Goal: Information Seeking & Learning: Learn about a topic

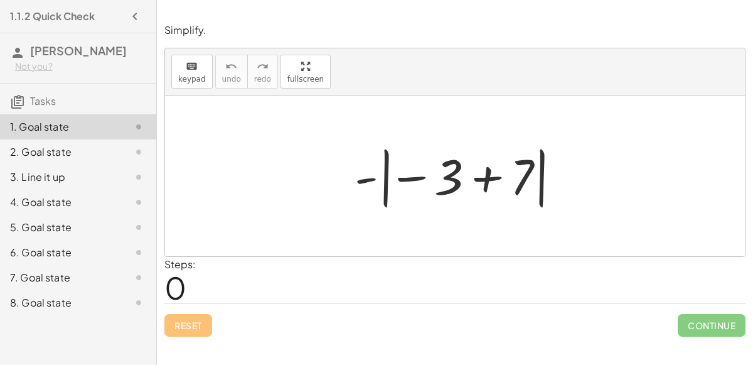
click at [399, 175] on div at bounding box center [459, 176] width 223 height 70
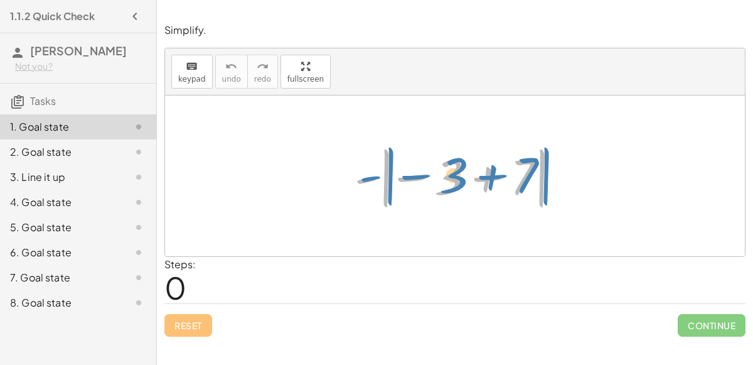
click at [361, 177] on div at bounding box center [459, 176] width 223 height 70
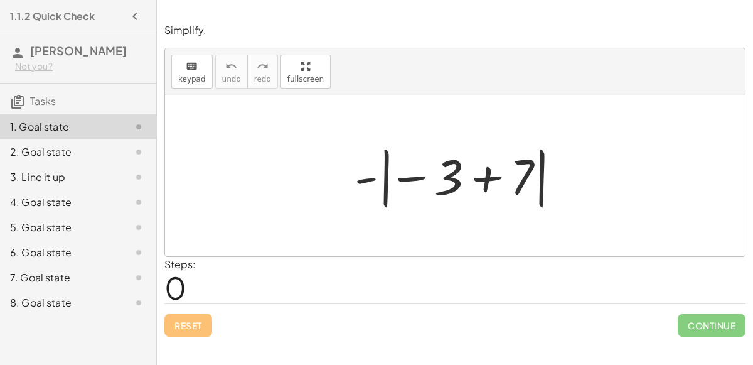
click at [385, 181] on div at bounding box center [459, 176] width 223 height 70
click at [414, 180] on div at bounding box center [459, 176] width 223 height 70
click at [412, 176] on div at bounding box center [459, 176] width 223 height 70
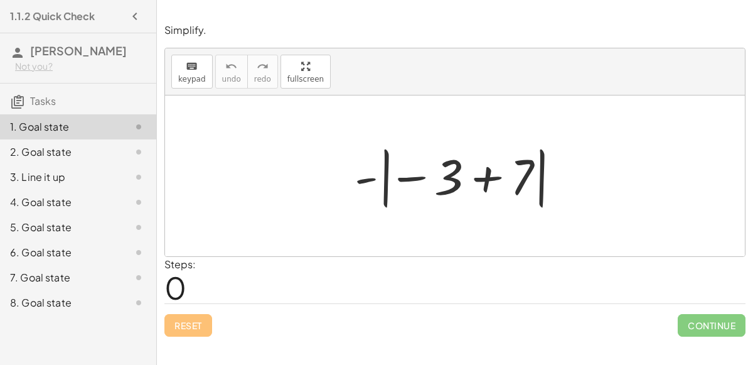
click at [412, 176] on div at bounding box center [459, 176] width 223 height 70
drag, startPoint x: 449, startPoint y: 183, endPoint x: 432, endPoint y: 183, distance: 16.9
click at [432, 183] on div at bounding box center [459, 176] width 223 height 70
click at [368, 179] on div at bounding box center [459, 176] width 223 height 70
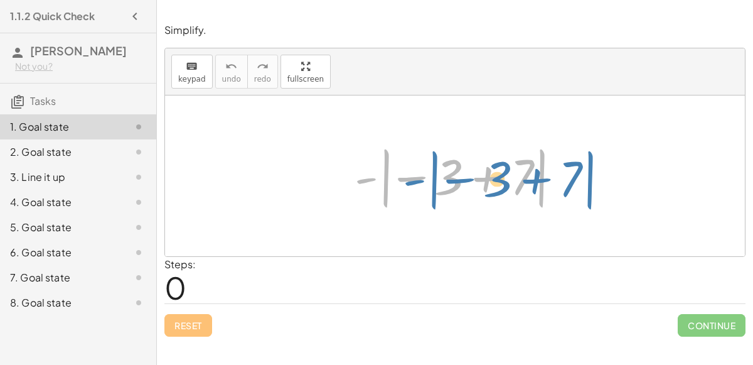
drag, startPoint x: 372, startPoint y: 180, endPoint x: 421, endPoint y: 181, distance: 49.0
click at [421, 181] on div at bounding box center [459, 176] width 223 height 70
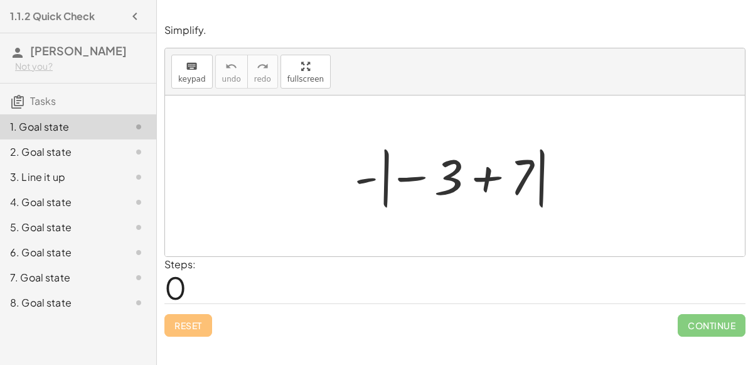
click at [481, 181] on div at bounding box center [459, 176] width 223 height 70
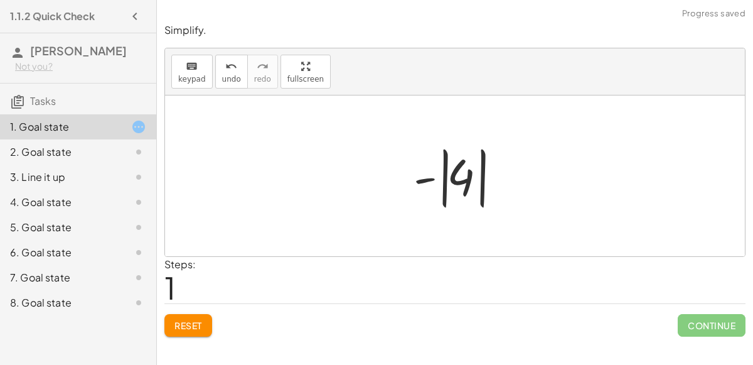
click at [429, 179] on div at bounding box center [459, 176] width 105 height 70
click at [466, 179] on div at bounding box center [459, 176] width 105 height 70
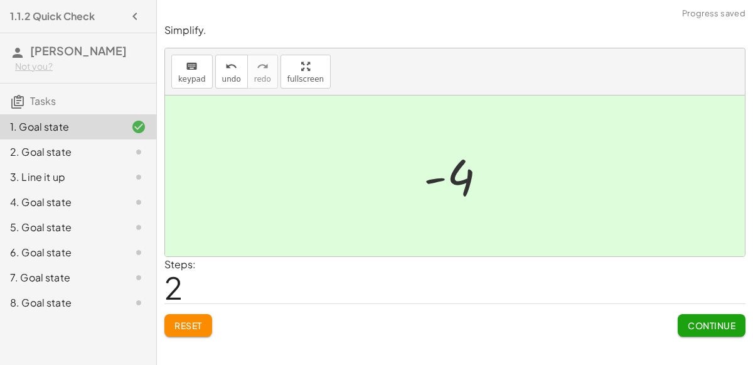
click at [712, 328] on span "Continue" at bounding box center [712, 324] width 48 height 11
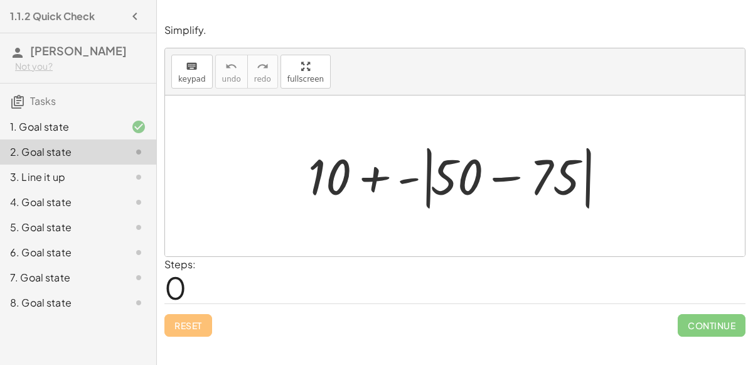
click at [496, 176] on div at bounding box center [460, 176] width 316 height 72
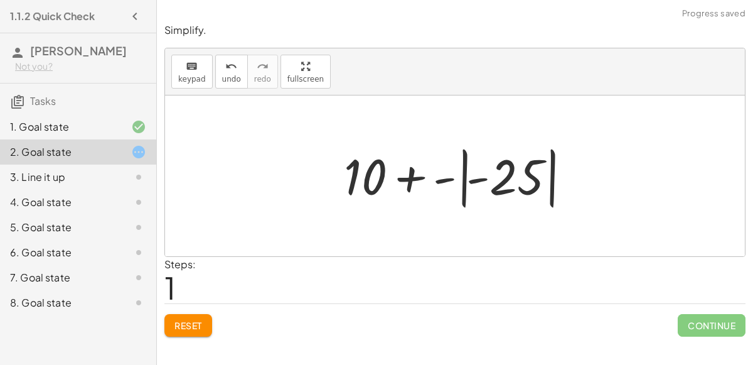
click at [461, 174] on div at bounding box center [460, 176] width 245 height 70
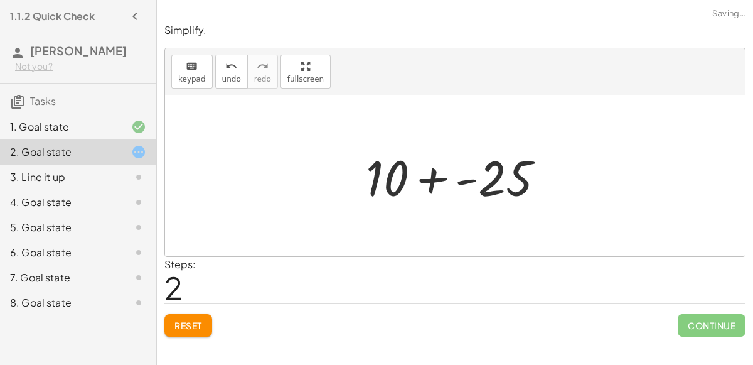
click at [430, 180] on div at bounding box center [460, 176] width 201 height 65
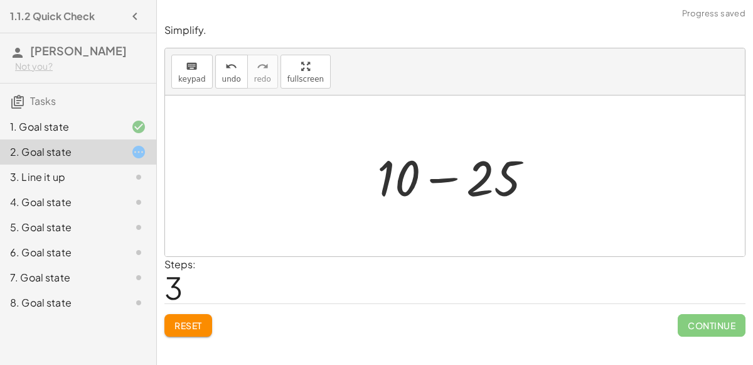
click at [434, 181] on div at bounding box center [460, 176] width 178 height 65
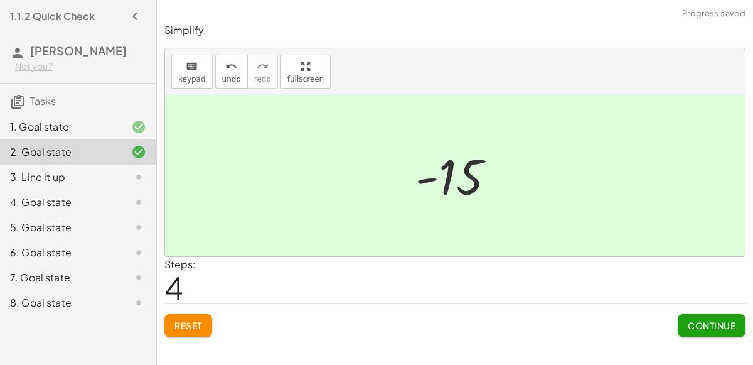
click at [704, 328] on span "Continue" at bounding box center [712, 324] width 48 height 11
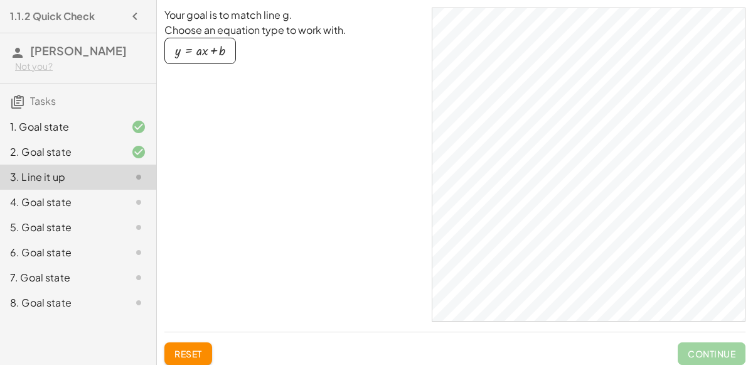
click at [207, 55] on div "button" at bounding box center [200, 51] width 50 height 14
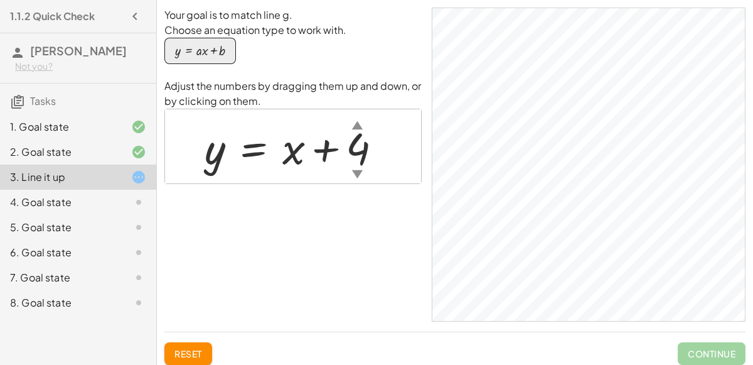
click at [285, 154] on div at bounding box center [298, 146] width 200 height 57
click at [291, 156] on div at bounding box center [298, 146] width 200 height 57
click at [248, 152] on div at bounding box center [298, 146] width 200 height 57
drag, startPoint x: 248, startPoint y: 152, endPoint x: 258, endPoint y: 154, distance: 10.1
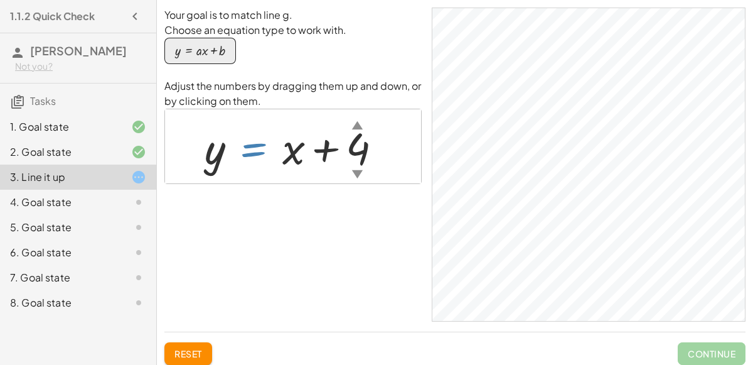
click at [258, 154] on div at bounding box center [298, 146] width 200 height 57
click at [206, 56] on div "button" at bounding box center [200, 51] width 50 height 14
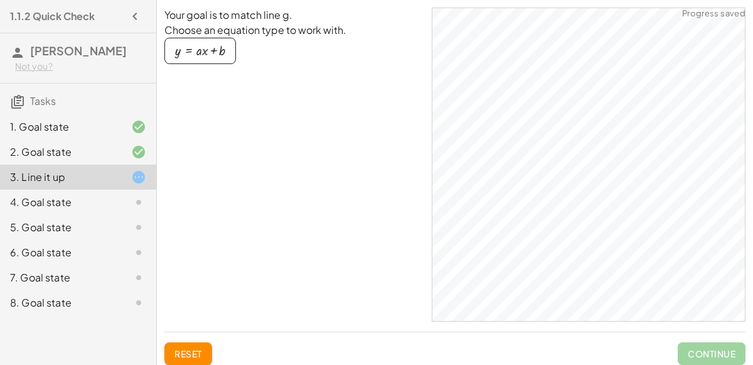
click at [221, 55] on div "button" at bounding box center [200, 51] width 50 height 14
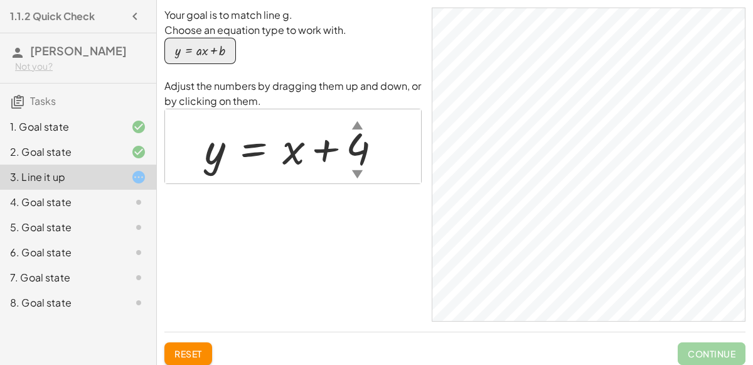
click at [355, 127] on div "▲" at bounding box center [357, 125] width 11 height 16
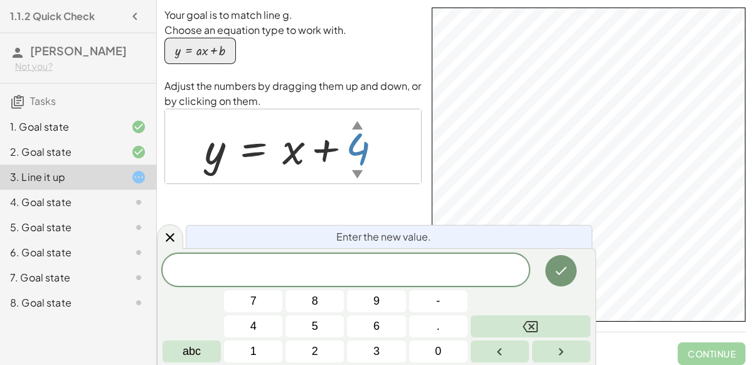
click at [376, 201] on div "Your goal is to match line g. Choose an equation type to work with. y = + · a ·…" at bounding box center [292, 165] width 257 height 314
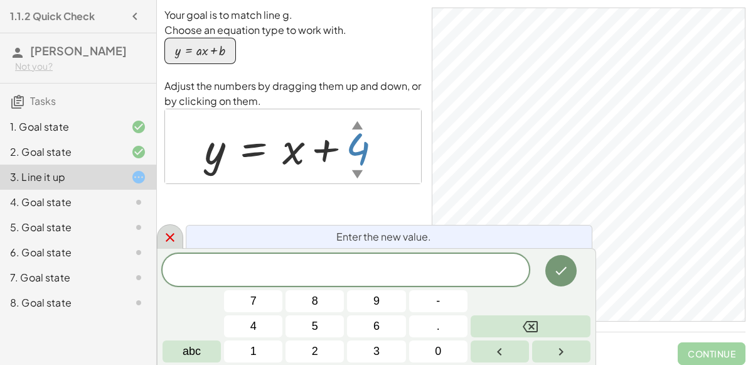
click at [166, 245] on icon at bounding box center [170, 237] width 15 height 15
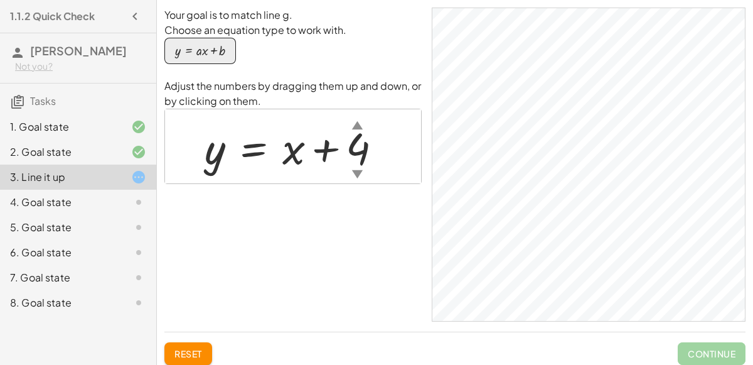
click at [356, 174] on div "▼" at bounding box center [357, 174] width 11 height 16
click at [276, 161] on div at bounding box center [298, 146] width 201 height 57
click at [211, 161] on div at bounding box center [298, 146] width 201 height 57
click at [311, 148] on div at bounding box center [298, 146] width 201 height 57
click at [290, 151] on div at bounding box center [298, 146] width 201 height 57
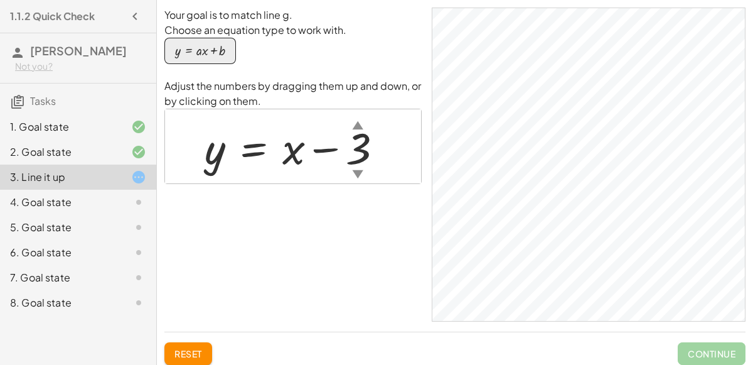
drag, startPoint x: 259, startPoint y: 159, endPoint x: 285, endPoint y: 163, distance: 26.1
click at [285, 163] on div at bounding box center [298, 146] width 201 height 57
drag, startPoint x: 290, startPoint y: 155, endPoint x: 278, endPoint y: 196, distance: 42.5
click at [278, 196] on div "Your goal is to match line g. Choose an equation type to work with. y = + · a ·…" at bounding box center [292, 165] width 257 height 314
click at [293, 152] on div at bounding box center [298, 146] width 201 height 57
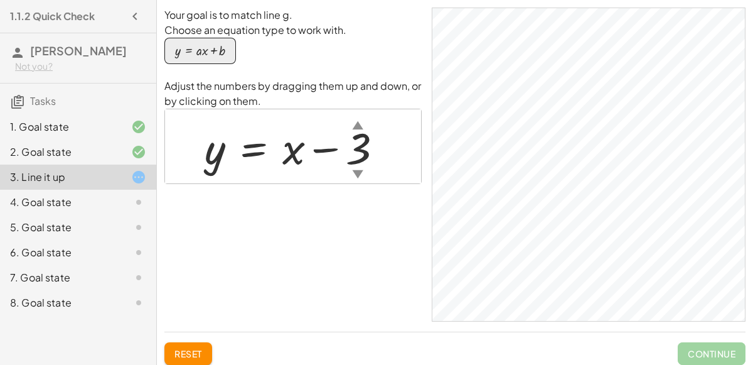
click at [292, 153] on div at bounding box center [298, 146] width 201 height 57
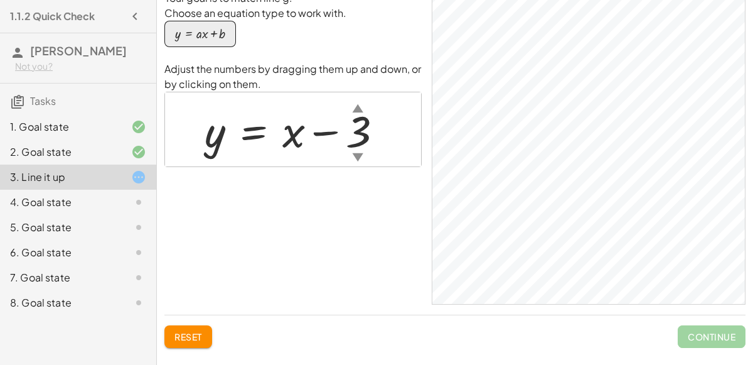
scroll to position [8, 0]
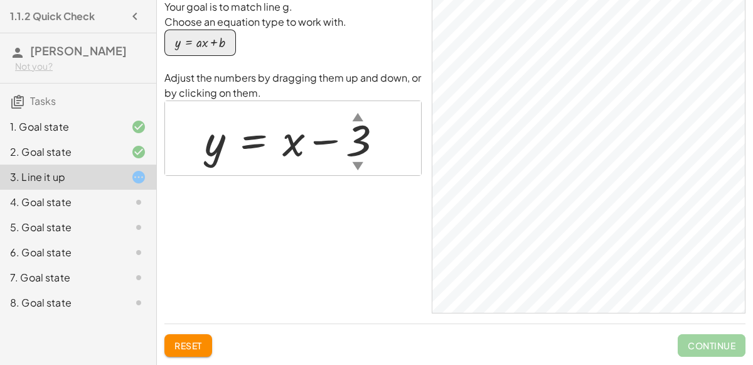
click at [289, 142] on div at bounding box center [298, 138] width 201 height 57
click at [290, 141] on div at bounding box center [298, 138] width 201 height 57
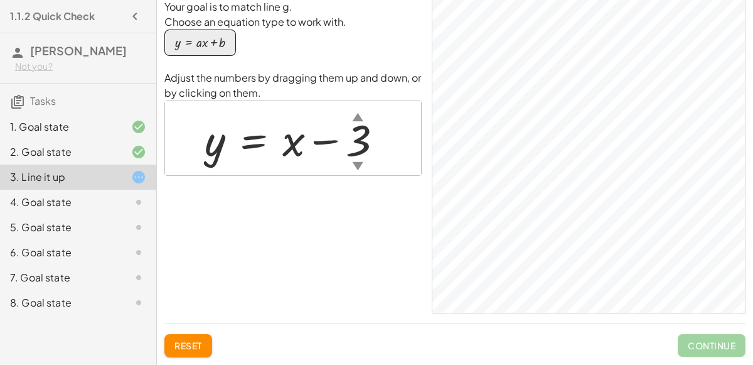
click at [290, 141] on div at bounding box center [298, 138] width 201 height 57
click at [328, 141] on div at bounding box center [298, 138] width 201 height 57
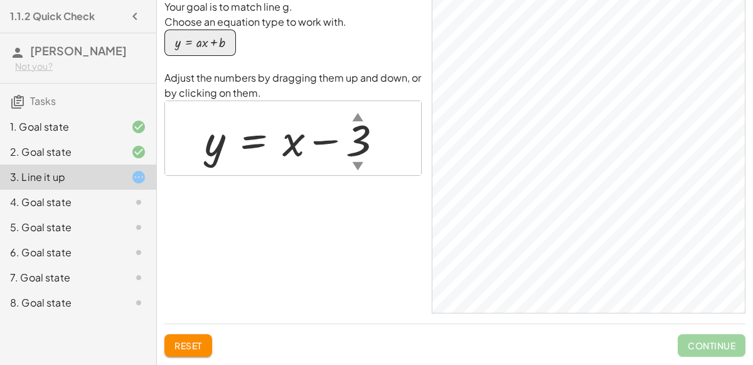
click at [362, 135] on div at bounding box center [298, 138] width 201 height 57
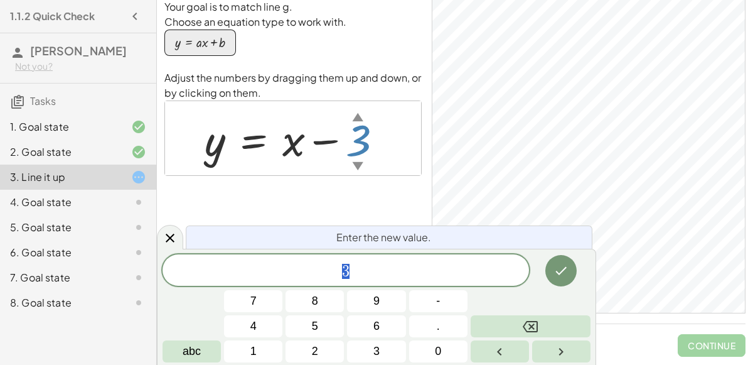
click at [233, 209] on div "Your goal is to match line g. Choose an equation type to work with. y = + · a ·…" at bounding box center [292, 156] width 257 height 314
click at [177, 232] on div at bounding box center [170, 237] width 26 height 24
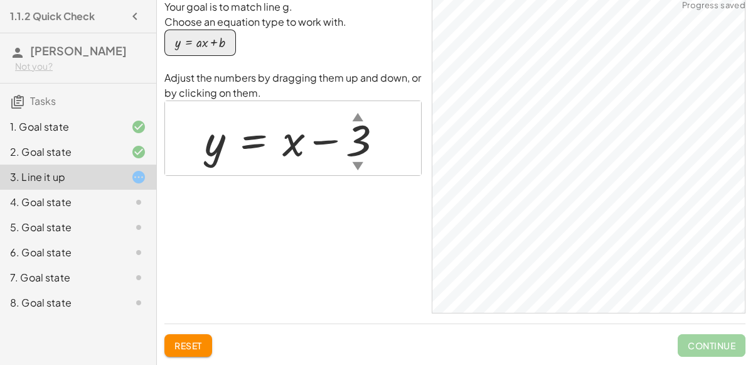
click at [82, 196] on div "4. Goal state" at bounding box center [60, 202] width 101 height 15
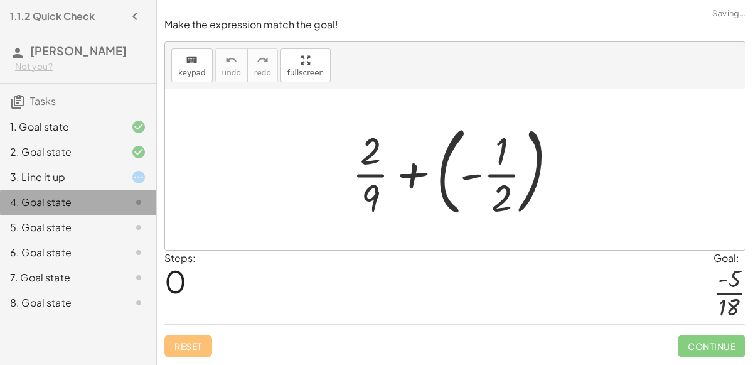
scroll to position [0, 0]
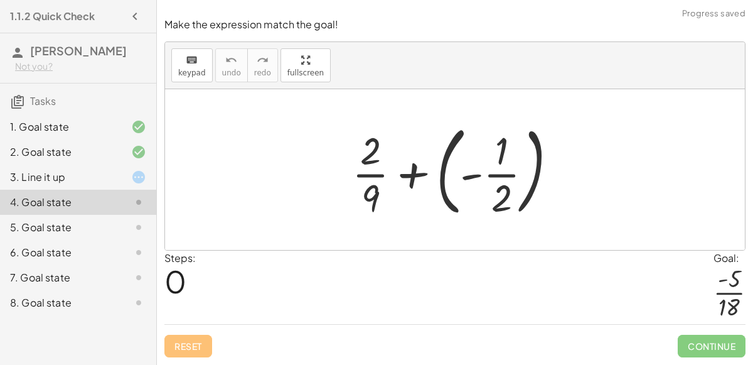
click at [373, 179] on div at bounding box center [460, 169] width 228 height 104
click at [498, 173] on div at bounding box center [460, 169] width 228 height 104
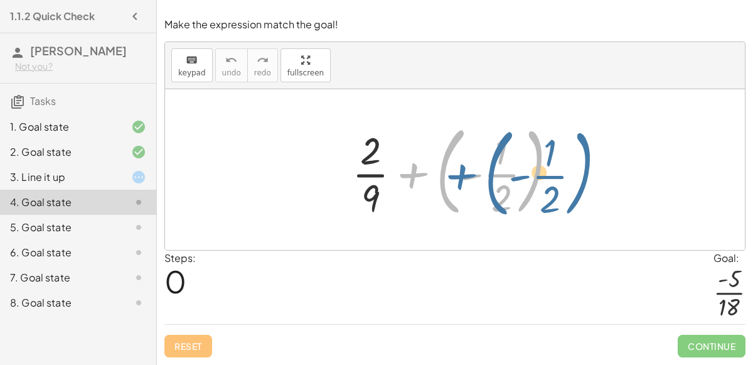
drag, startPoint x: 409, startPoint y: 174, endPoint x: 459, endPoint y: 176, distance: 50.8
click at [459, 176] on div at bounding box center [460, 169] width 228 height 104
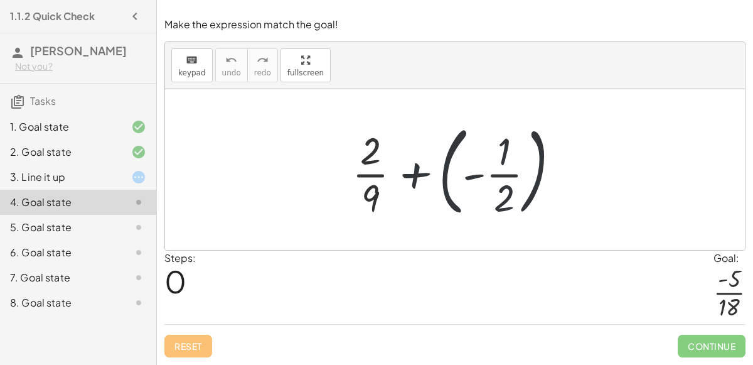
click at [446, 178] on div at bounding box center [460, 169] width 228 height 104
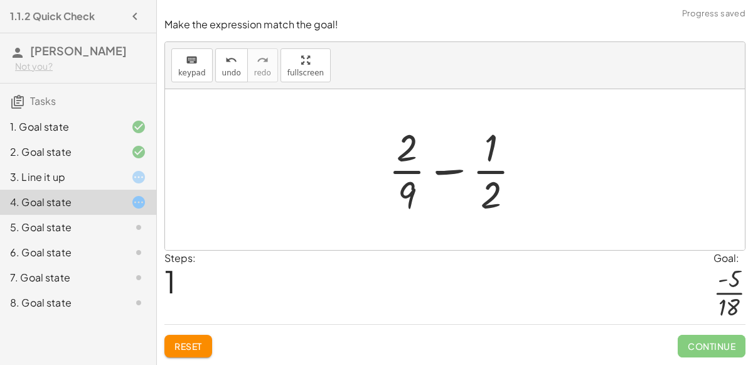
click at [451, 173] on div at bounding box center [460, 169] width 156 height 97
click at [508, 205] on div at bounding box center [460, 169] width 156 height 97
click at [486, 194] on div at bounding box center [460, 169] width 156 height 97
drag, startPoint x: 486, startPoint y: 194, endPoint x: 487, endPoint y: 203, distance: 9.4
click at [487, 203] on div at bounding box center [460, 169] width 156 height 97
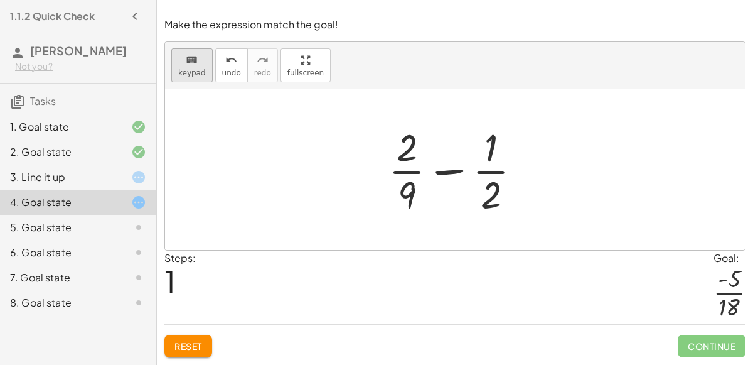
click at [195, 63] on icon "keyboard" at bounding box center [192, 60] width 12 height 15
click at [484, 203] on div at bounding box center [491, 195] width 21 height 44
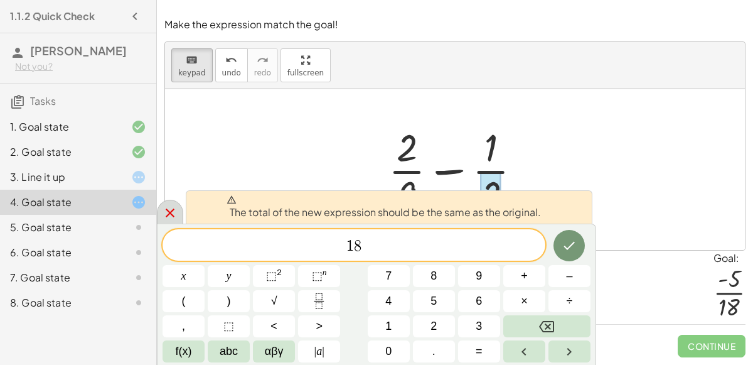
click at [170, 209] on icon at bounding box center [170, 212] width 15 height 15
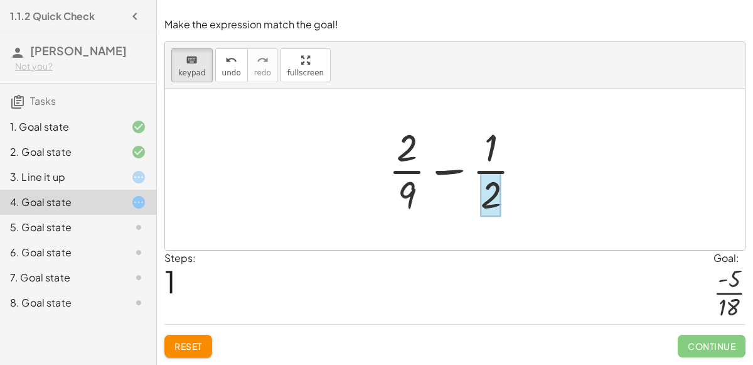
click at [491, 175] on div at bounding box center [491, 195] width 21 height 44
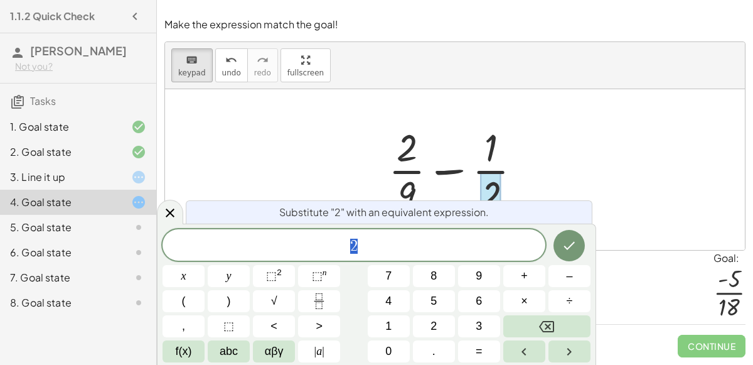
click at [490, 161] on div at bounding box center [460, 169] width 156 height 97
click at [485, 147] on div at bounding box center [460, 169] width 156 height 97
click at [180, 213] on div at bounding box center [170, 212] width 26 height 24
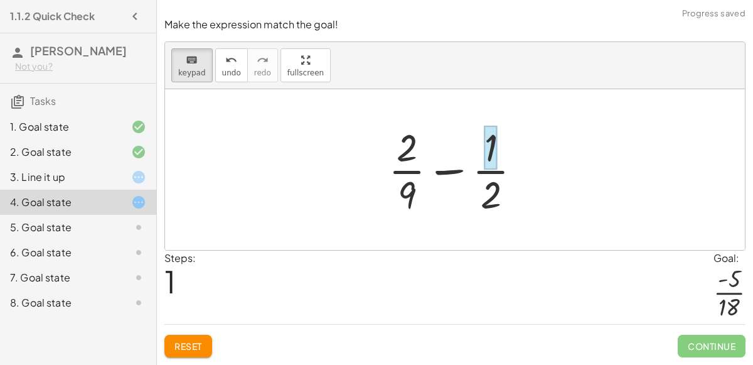
click at [495, 144] on div at bounding box center [490, 147] width 13 height 44
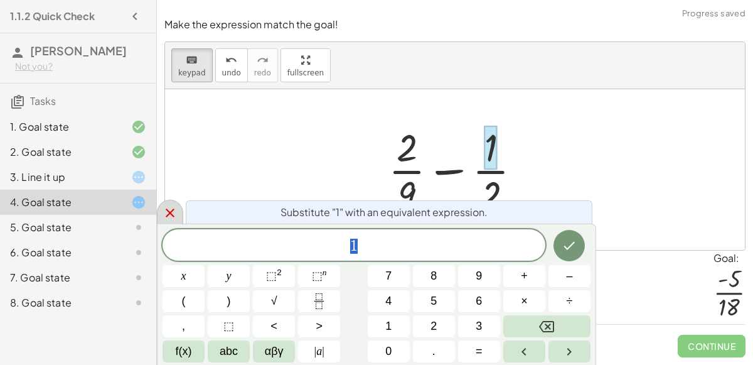
click at [168, 218] on icon at bounding box center [170, 212] width 15 height 15
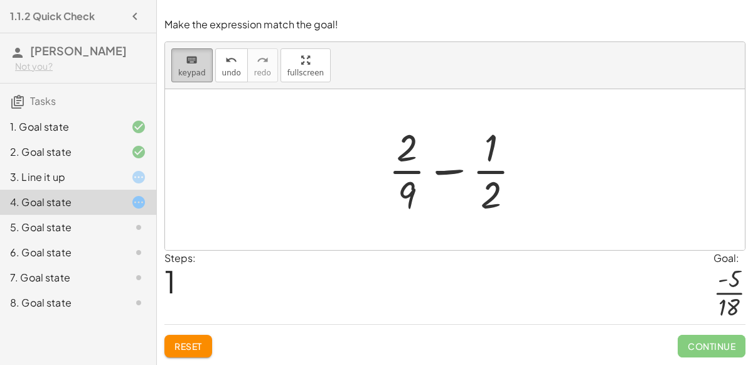
click at [182, 67] on div "keyboard" at bounding box center [192, 59] width 28 height 15
click at [438, 170] on div at bounding box center [460, 169] width 156 height 97
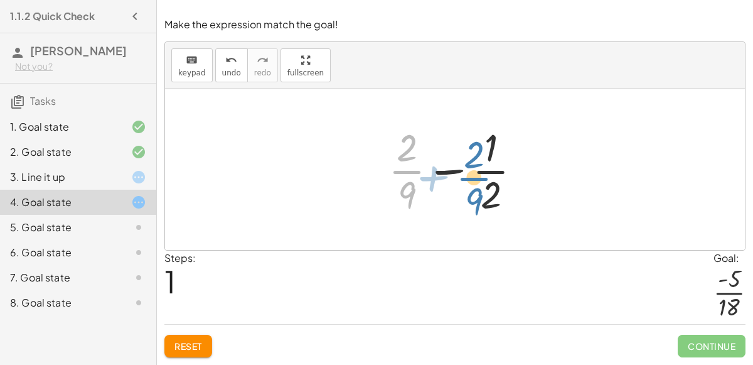
drag, startPoint x: 410, startPoint y: 169, endPoint x: 475, endPoint y: 169, distance: 64.6
click at [475, 169] on div at bounding box center [460, 169] width 156 height 97
click at [193, 338] on button "Reset" at bounding box center [188, 345] width 48 height 23
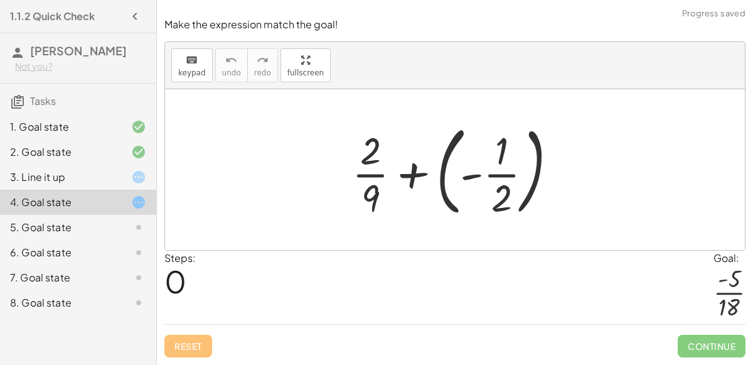
click at [446, 161] on div at bounding box center [460, 169] width 228 height 104
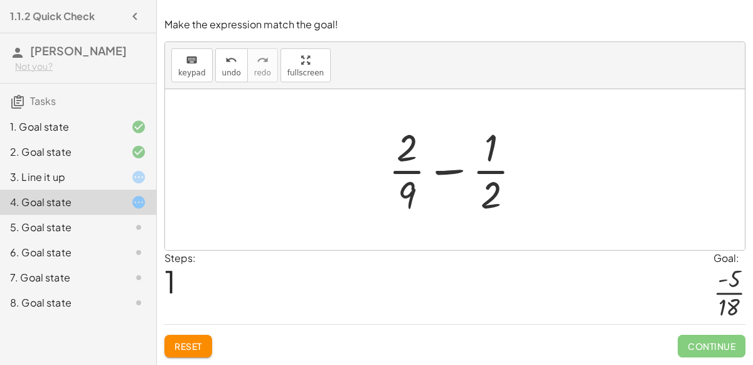
drag, startPoint x: 366, startPoint y: 176, endPoint x: 394, endPoint y: 182, distance: 28.3
click at [394, 182] on div "+ · 2 · 9 + ( - · 1 · 2 ) + · 2 · 9 · 1 · 2 −" at bounding box center [455, 169] width 580 height 161
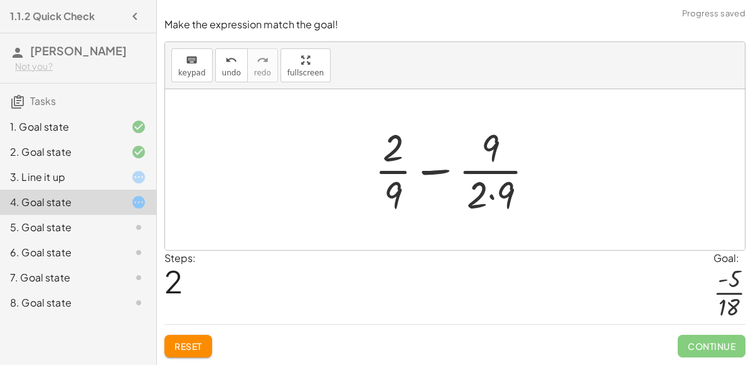
click at [491, 198] on div at bounding box center [459, 169] width 183 height 97
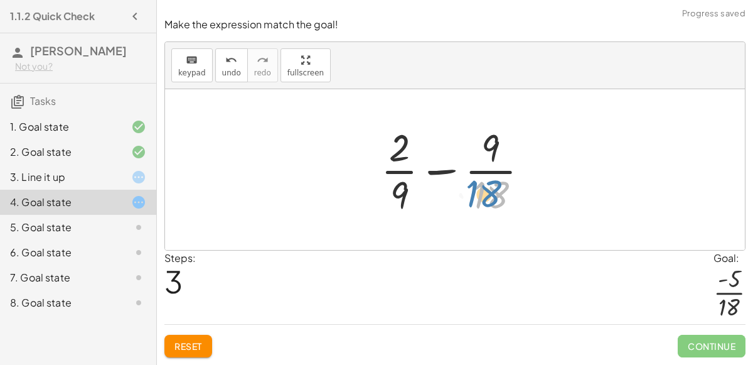
drag, startPoint x: 481, startPoint y: 190, endPoint x: 473, endPoint y: 187, distance: 8.5
click at [473, 187] on div at bounding box center [460, 169] width 171 height 97
drag, startPoint x: 496, startPoint y: 156, endPoint x: 375, endPoint y: 183, distance: 124.7
click at [375, 183] on div at bounding box center [460, 169] width 171 height 97
click at [393, 152] on div at bounding box center [460, 169] width 171 height 97
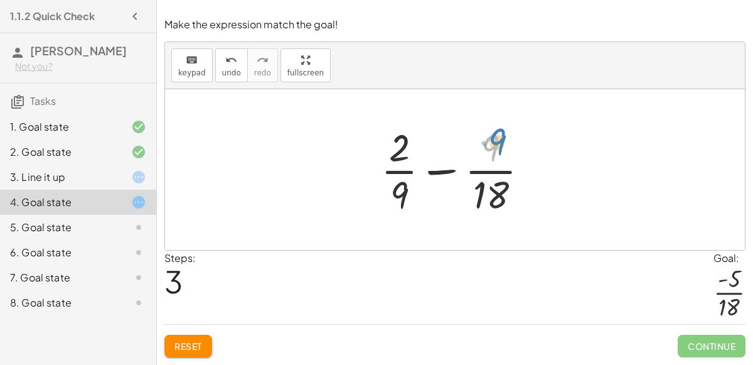
drag, startPoint x: 498, startPoint y: 145, endPoint x: 503, endPoint y: 140, distance: 7.1
click at [503, 140] on div at bounding box center [460, 169] width 171 height 97
drag, startPoint x: 402, startPoint y: 151, endPoint x: 371, endPoint y: 174, distance: 38.0
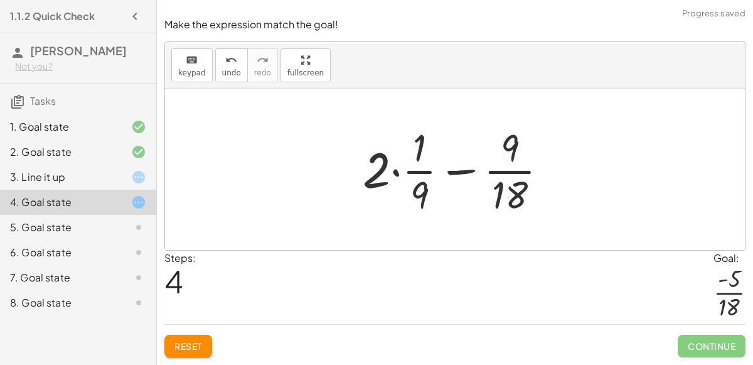
click at [394, 173] on div at bounding box center [460, 169] width 208 height 97
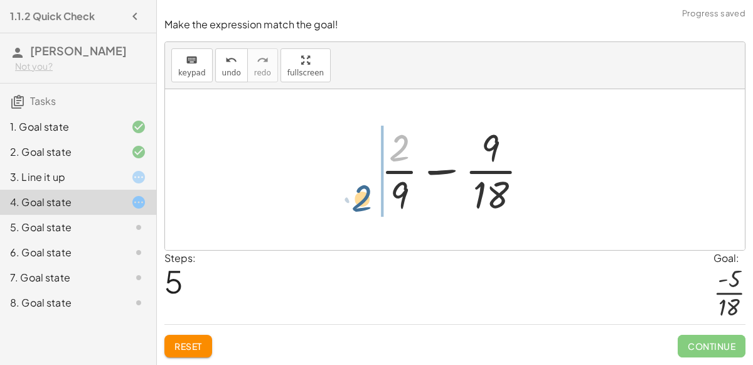
drag, startPoint x: 399, startPoint y: 156, endPoint x: 365, endPoint y: 203, distance: 58.0
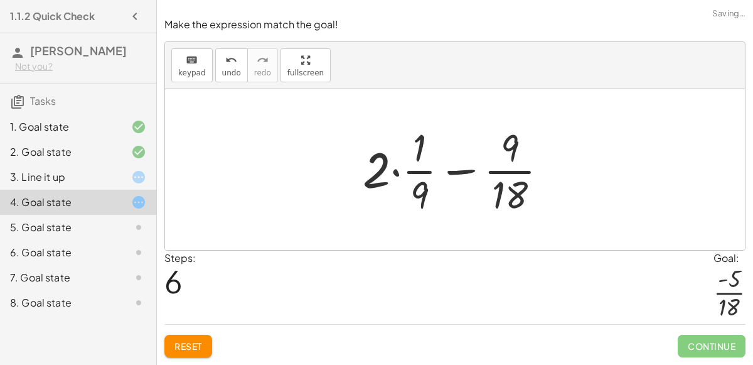
click at [410, 203] on div at bounding box center [460, 169] width 208 height 97
click at [420, 192] on div at bounding box center [460, 169] width 208 height 97
click at [397, 173] on div at bounding box center [460, 169] width 208 height 97
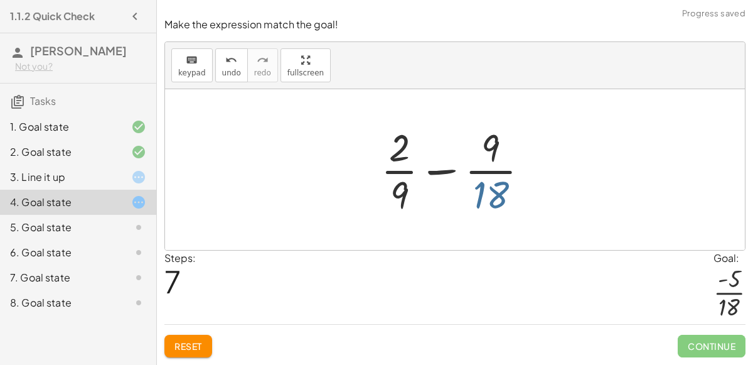
click at [489, 196] on div at bounding box center [460, 169] width 171 height 97
click at [227, 73] on span "undo" at bounding box center [231, 72] width 19 height 9
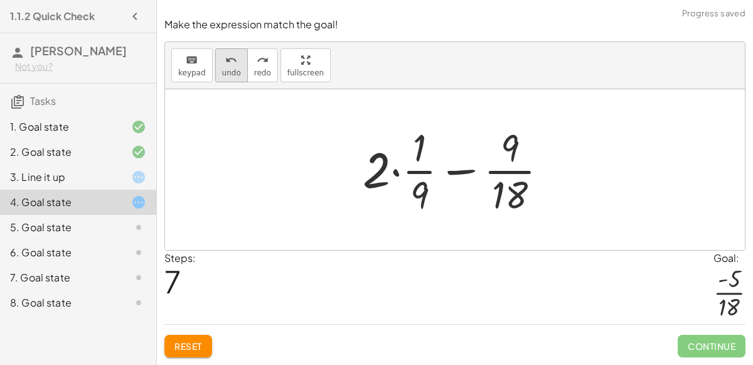
click at [227, 74] on span "undo" at bounding box center [231, 72] width 19 height 9
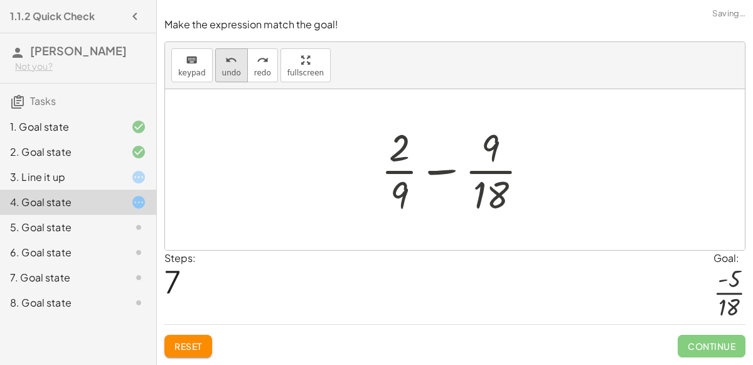
click at [227, 74] on span "undo" at bounding box center [231, 72] width 19 height 9
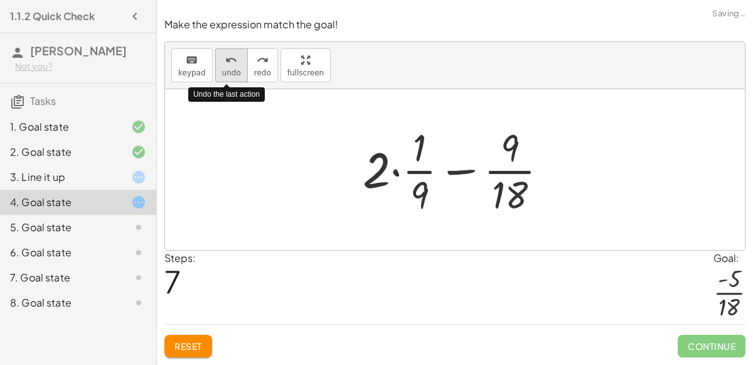
click at [227, 74] on span "undo" at bounding box center [231, 72] width 19 height 9
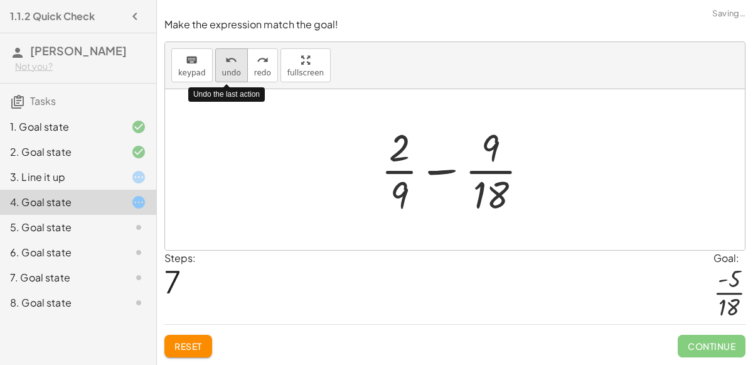
click at [227, 74] on span "undo" at bounding box center [231, 72] width 19 height 9
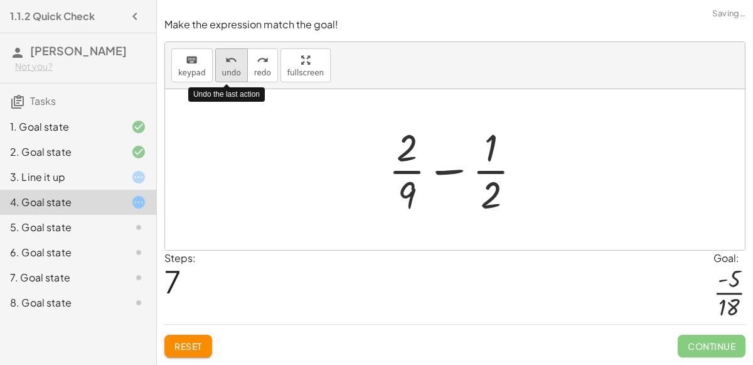
click at [227, 74] on span "undo" at bounding box center [231, 72] width 19 height 9
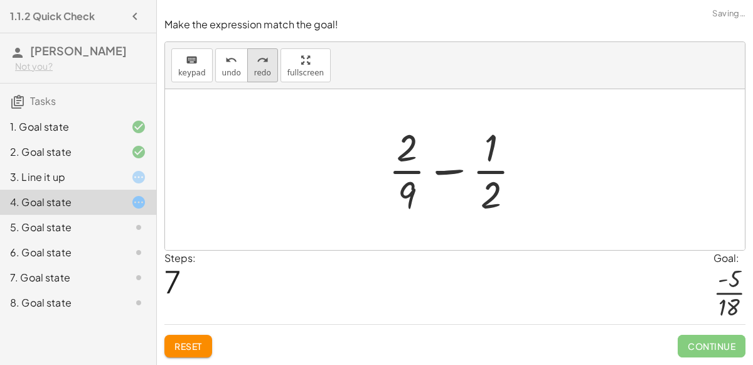
click at [264, 72] on button "redo redo" at bounding box center [262, 65] width 31 height 34
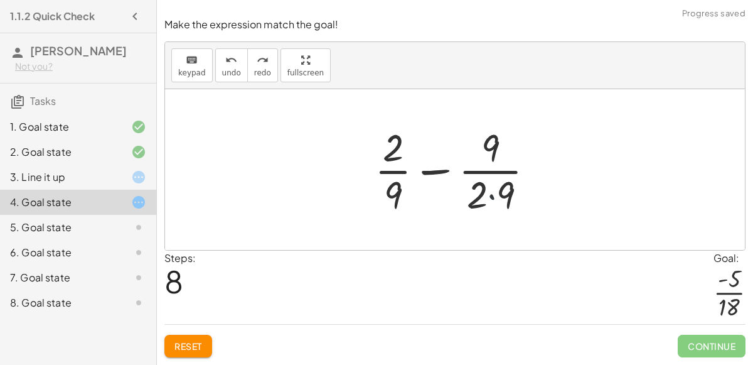
click at [492, 198] on div at bounding box center [459, 169] width 183 height 97
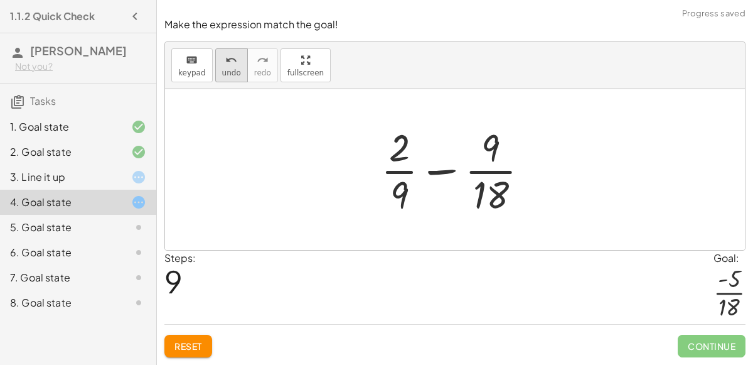
click at [232, 67] on icon "undo" at bounding box center [231, 60] width 12 height 15
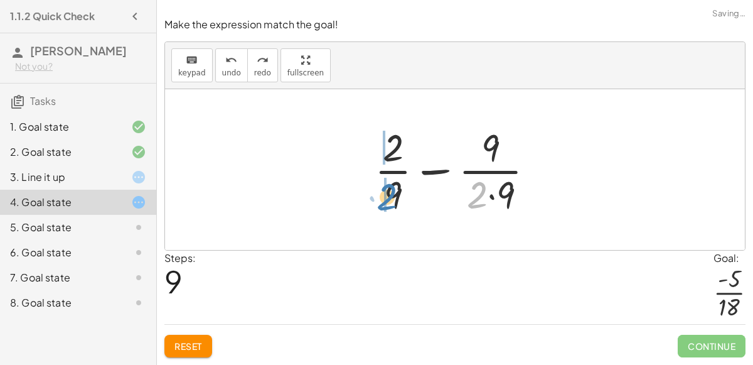
drag, startPoint x: 476, startPoint y: 203, endPoint x: 386, endPoint y: 205, distance: 90.4
click at [386, 205] on div at bounding box center [459, 169] width 183 height 97
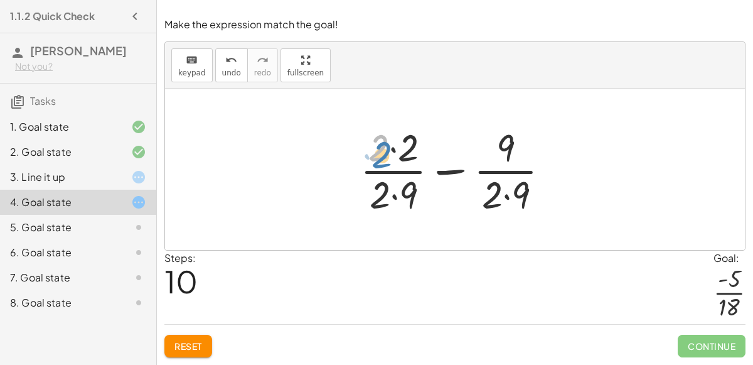
drag, startPoint x: 374, startPoint y: 159, endPoint x: 376, endPoint y: 166, distance: 7.3
click at [376, 166] on div at bounding box center [460, 169] width 212 height 97
click at [508, 201] on div at bounding box center [460, 169] width 212 height 97
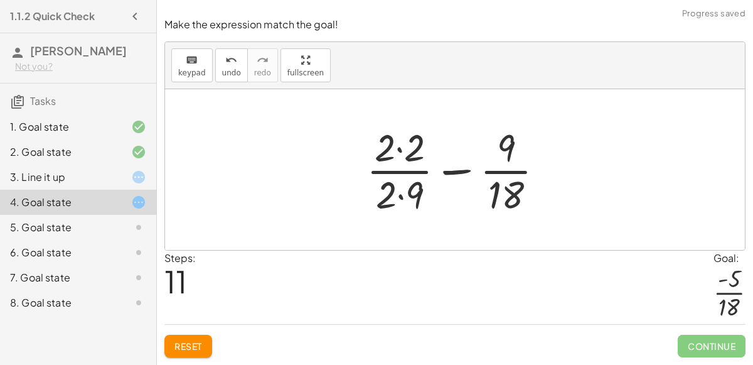
click at [399, 196] on div at bounding box center [460, 169] width 200 height 97
click at [399, 151] on div at bounding box center [460, 169] width 200 height 97
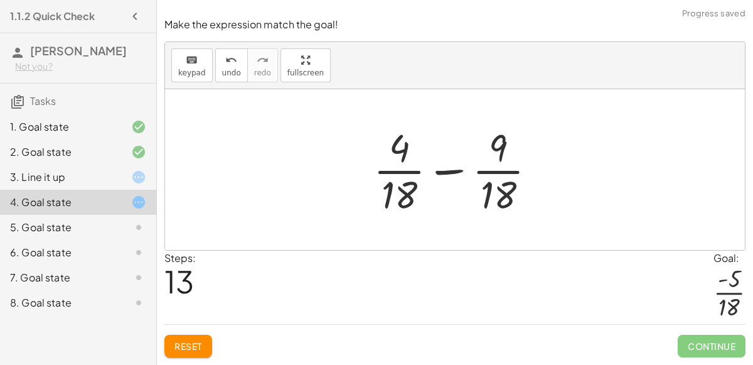
click at [444, 172] on div at bounding box center [459, 169] width 185 height 97
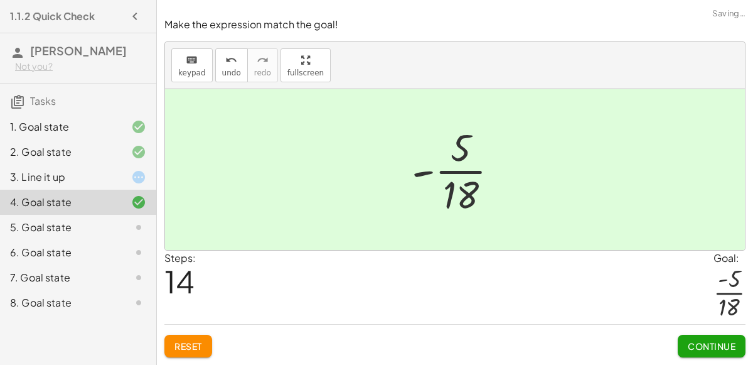
click at [715, 350] on span "Continue" at bounding box center [712, 345] width 48 height 11
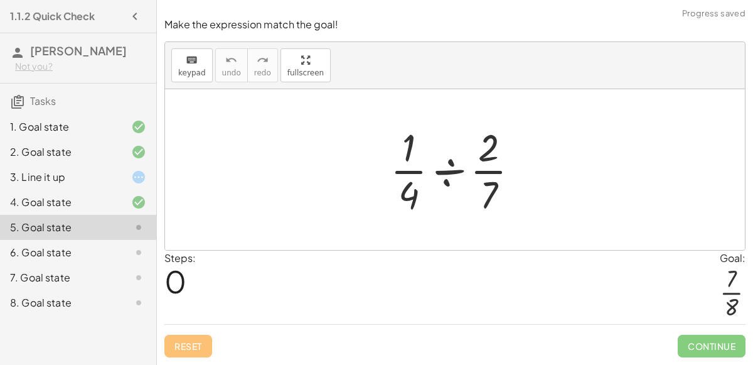
click at [450, 169] on div at bounding box center [459, 169] width 151 height 97
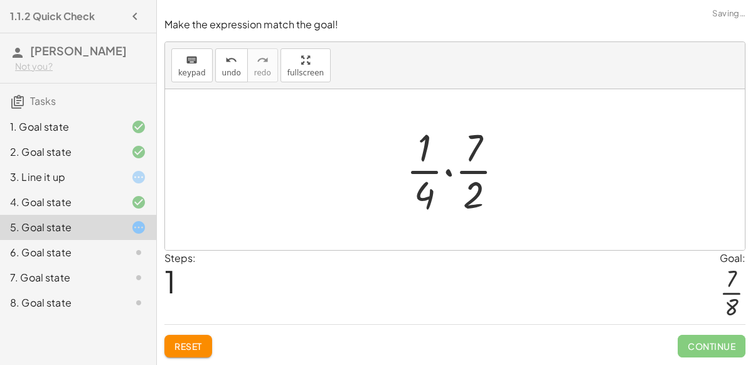
click at [449, 175] on div at bounding box center [460, 169] width 120 height 97
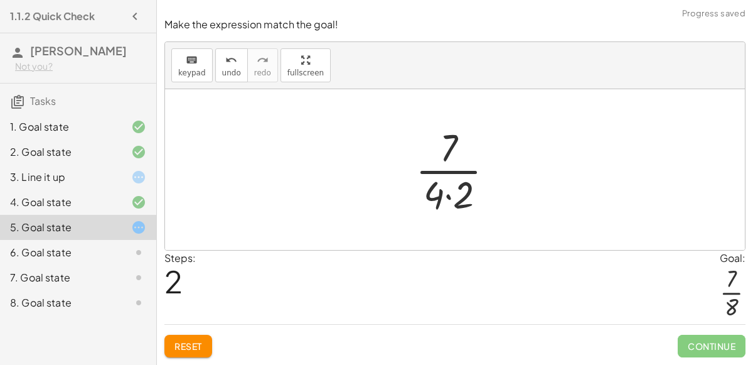
click at [443, 200] on div at bounding box center [459, 169] width 101 height 97
click at [448, 198] on div at bounding box center [459, 169] width 101 height 97
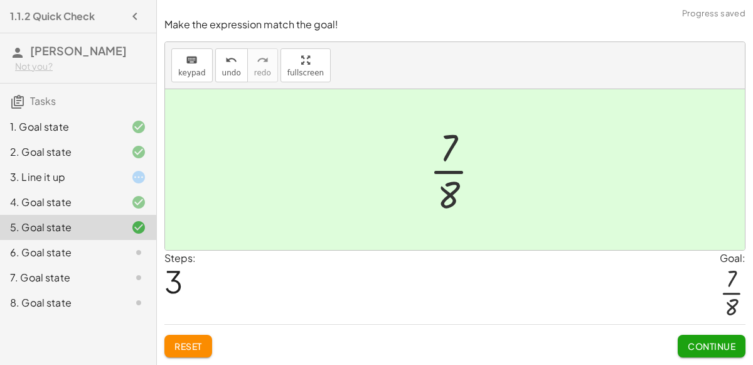
click at [688, 342] on span "Continue" at bounding box center [712, 345] width 48 height 11
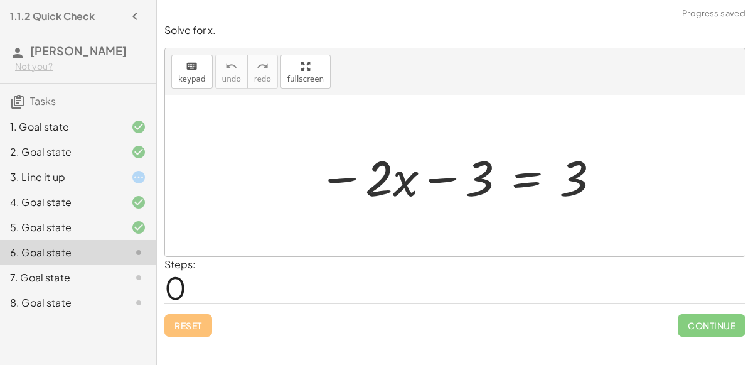
click at [528, 181] on div at bounding box center [460, 176] width 296 height 65
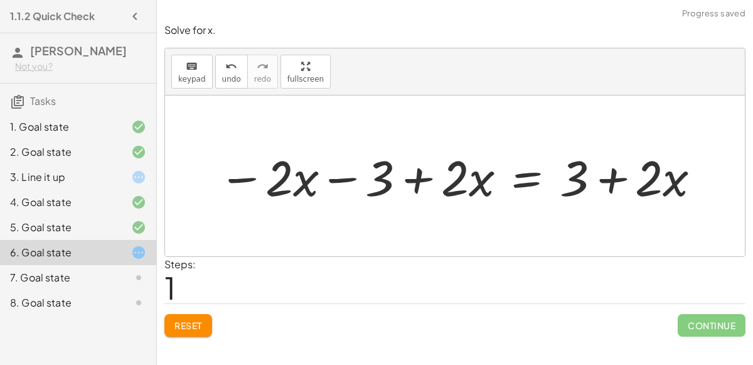
click at [606, 181] on div at bounding box center [460, 176] width 496 height 65
click at [489, 175] on div at bounding box center [460, 176] width 496 height 65
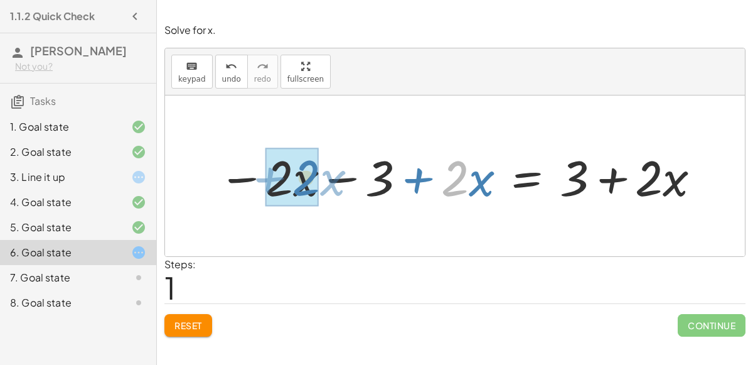
drag, startPoint x: 461, startPoint y: 168, endPoint x: 311, endPoint y: 166, distance: 150.0
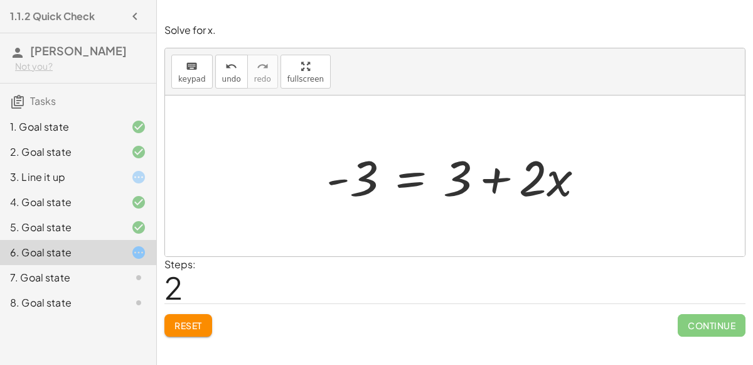
click at [410, 175] on div at bounding box center [460, 176] width 280 height 65
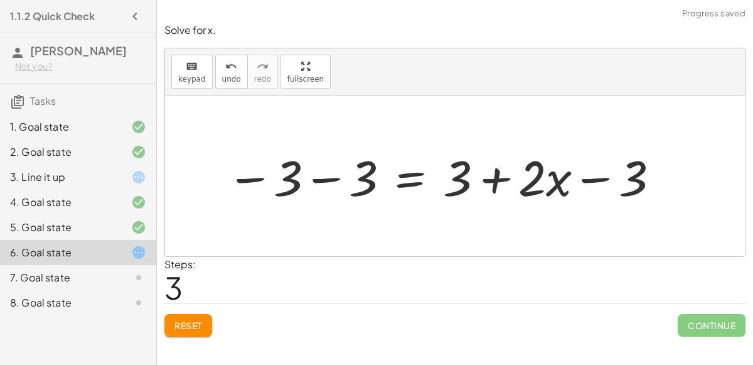
click at [316, 178] on div at bounding box center [443, 176] width 447 height 65
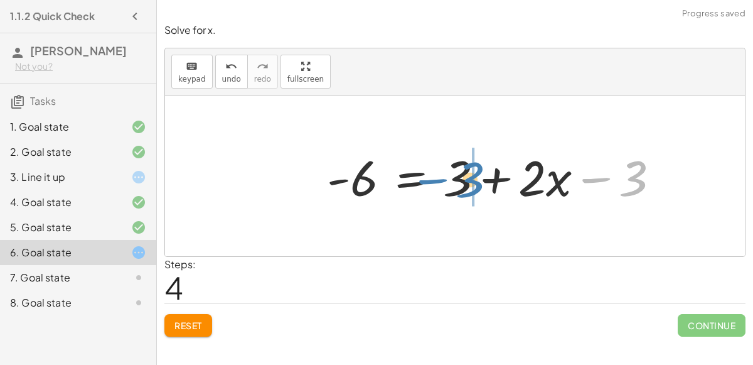
drag, startPoint x: 629, startPoint y: 186, endPoint x: 466, endPoint y: 188, distance: 163.8
click at [466, 188] on div at bounding box center [498, 176] width 355 height 65
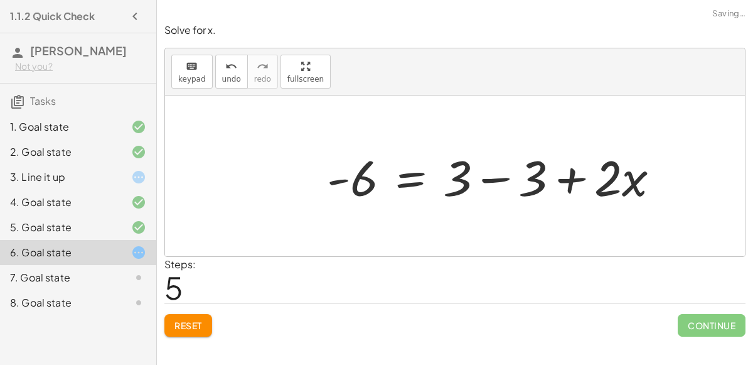
click at [493, 176] on div at bounding box center [498, 176] width 355 height 65
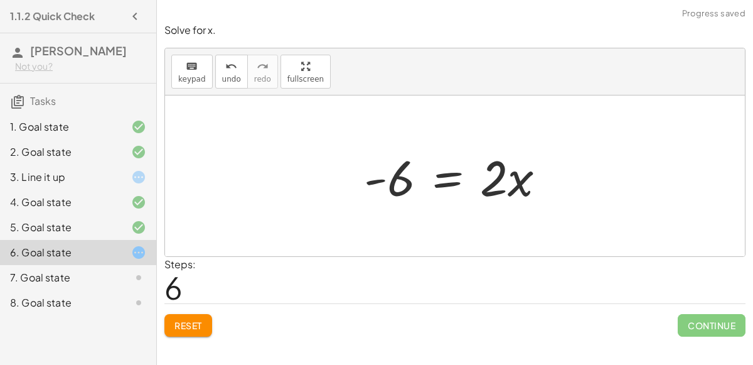
click at [444, 173] on div at bounding box center [460, 176] width 204 height 65
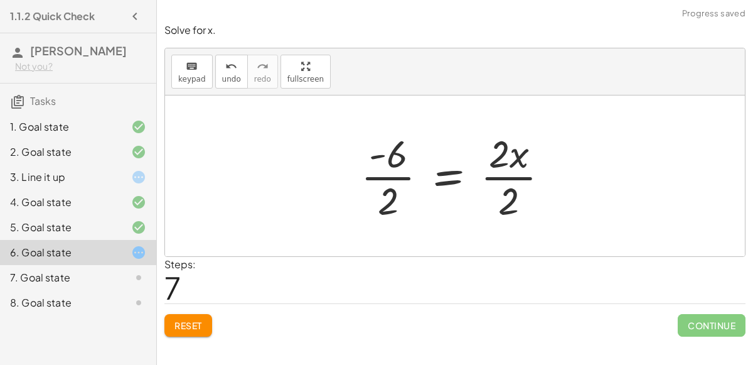
click at [523, 177] on div at bounding box center [460, 175] width 211 height 97
click at [373, 179] on div at bounding box center [445, 175] width 180 height 97
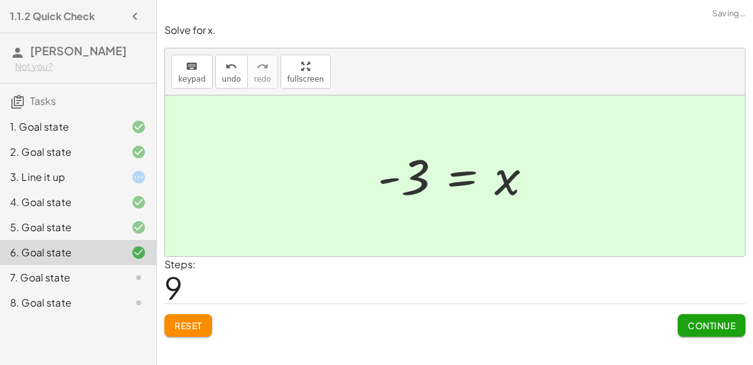
click at [707, 331] on button "Continue" at bounding box center [712, 325] width 68 height 23
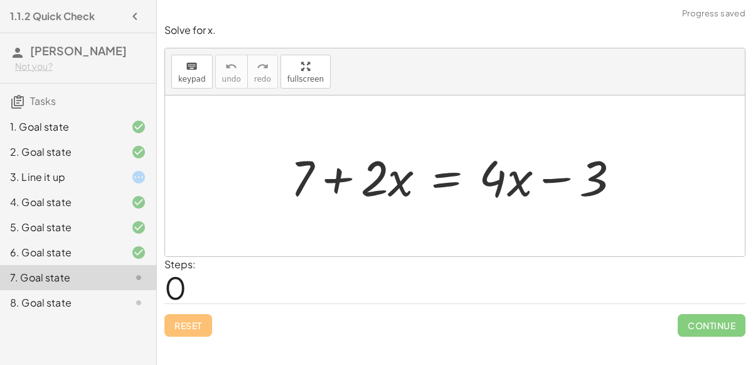
click at [453, 183] on div at bounding box center [460, 176] width 352 height 65
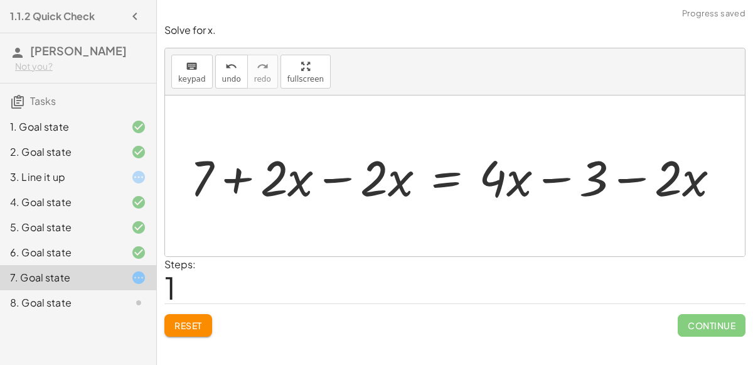
click at [336, 184] on div at bounding box center [460, 176] width 552 height 65
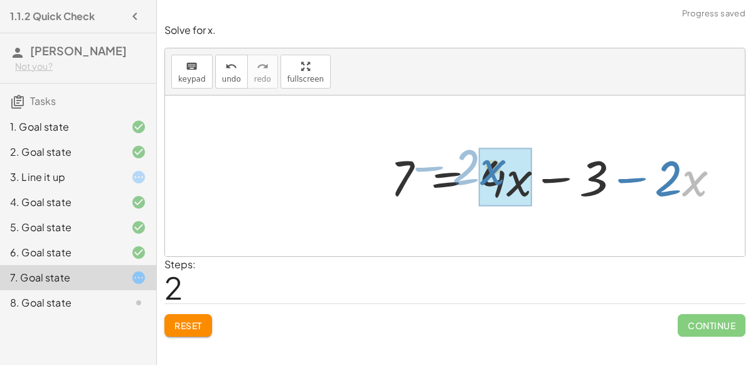
drag, startPoint x: 685, startPoint y: 173, endPoint x: 484, endPoint y: 163, distance: 200.4
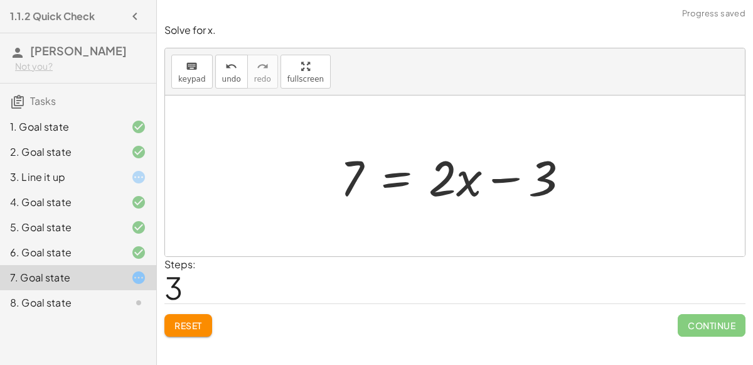
click at [391, 179] on div at bounding box center [460, 176] width 252 height 65
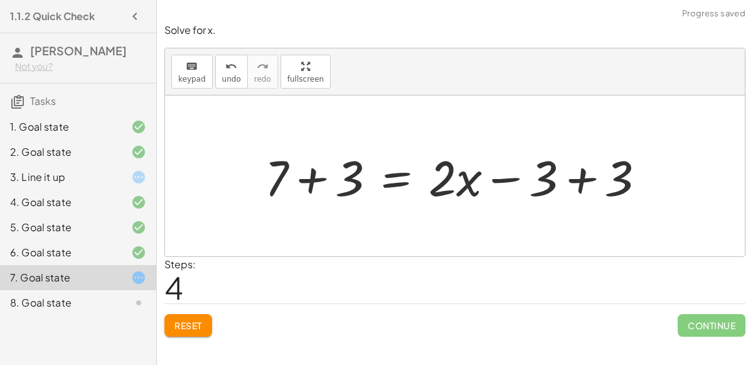
click at [296, 195] on div at bounding box center [460, 176] width 403 height 65
click at [568, 179] on div at bounding box center [488, 176] width 346 height 65
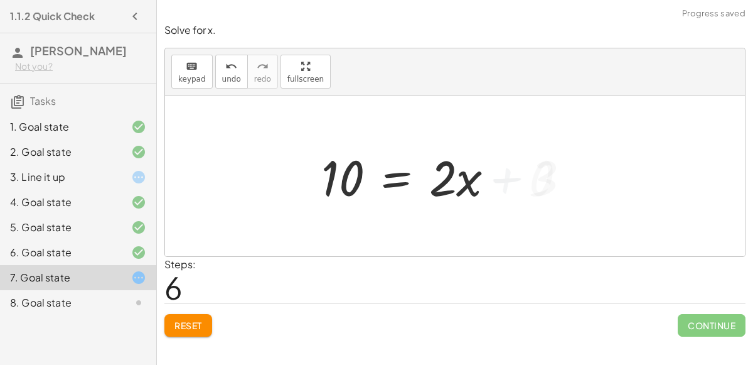
click at [406, 177] on div at bounding box center [413, 176] width 196 height 65
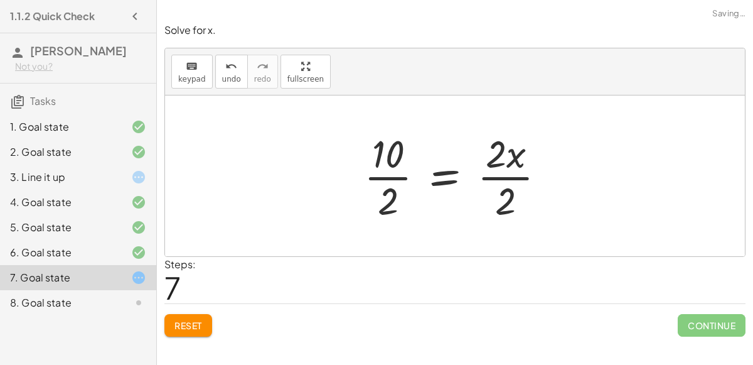
click at [400, 176] on div at bounding box center [460, 175] width 204 height 97
click at [488, 180] on div at bounding box center [470, 175] width 183 height 97
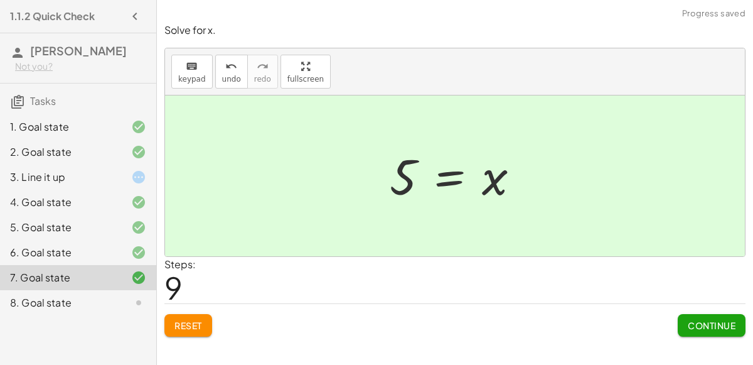
click at [700, 328] on span "Continue" at bounding box center [712, 324] width 48 height 11
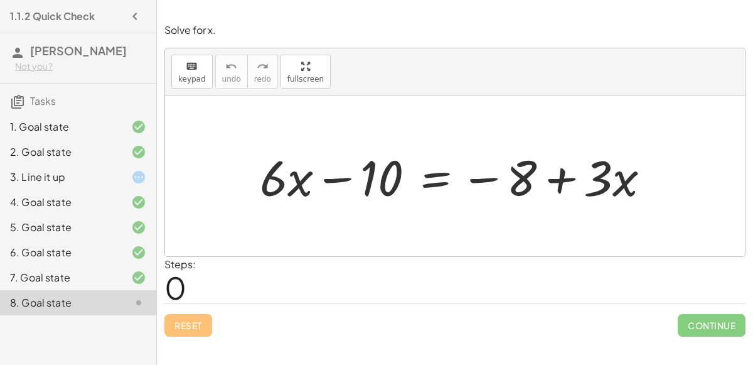
click at [435, 178] on div at bounding box center [460, 176] width 413 height 65
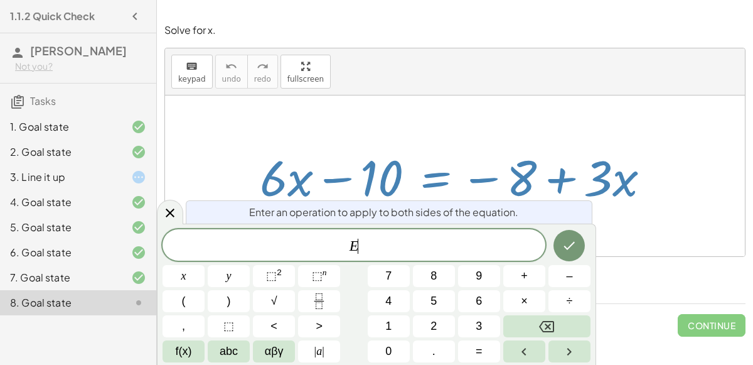
click at [435, 178] on div at bounding box center [460, 176] width 413 height 65
click at [176, 216] on icon at bounding box center [170, 212] width 15 height 15
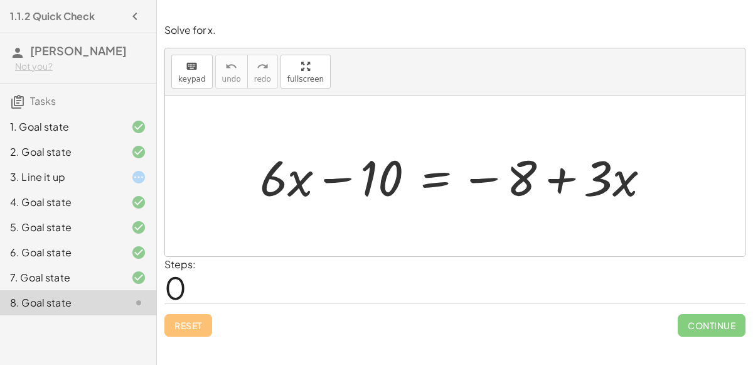
click at [425, 184] on div at bounding box center [460, 176] width 413 height 65
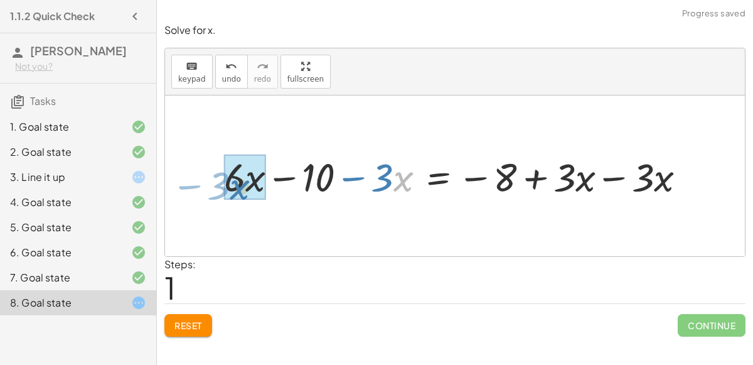
drag, startPoint x: 396, startPoint y: 183, endPoint x: 229, endPoint y: 191, distance: 167.1
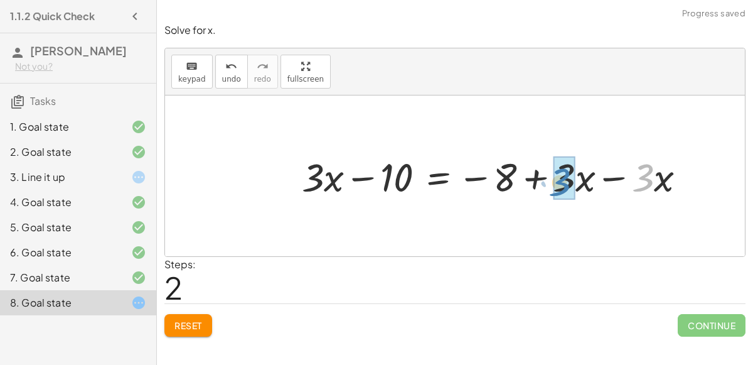
drag, startPoint x: 646, startPoint y: 173, endPoint x: 558, endPoint y: 177, distance: 87.3
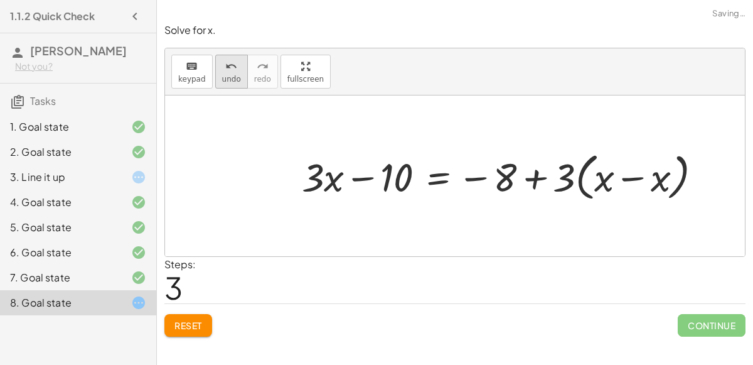
click at [222, 77] on span "undo" at bounding box center [231, 79] width 19 height 9
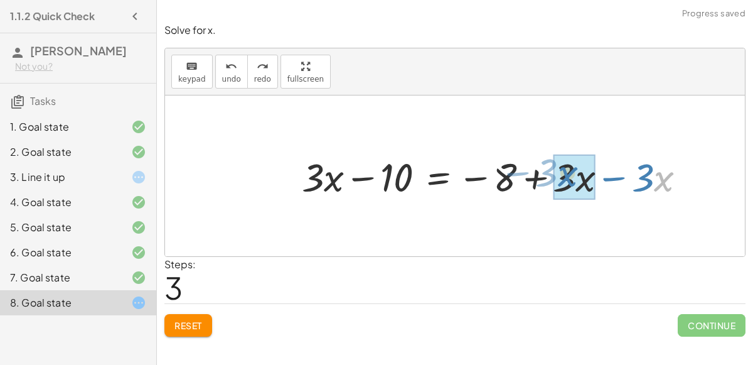
drag, startPoint x: 666, startPoint y: 192, endPoint x: 571, endPoint y: 187, distance: 95.5
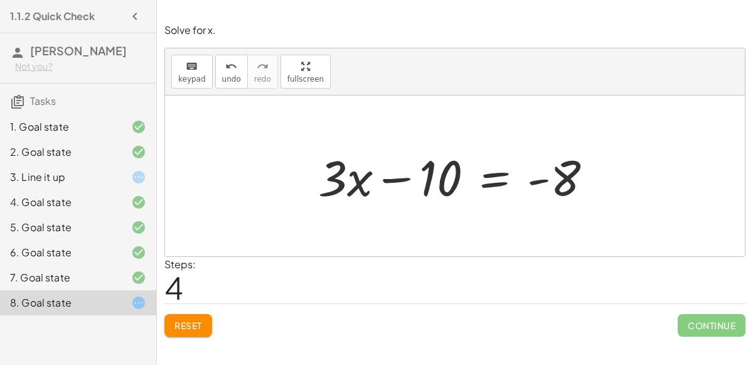
click at [489, 184] on div at bounding box center [460, 176] width 297 height 65
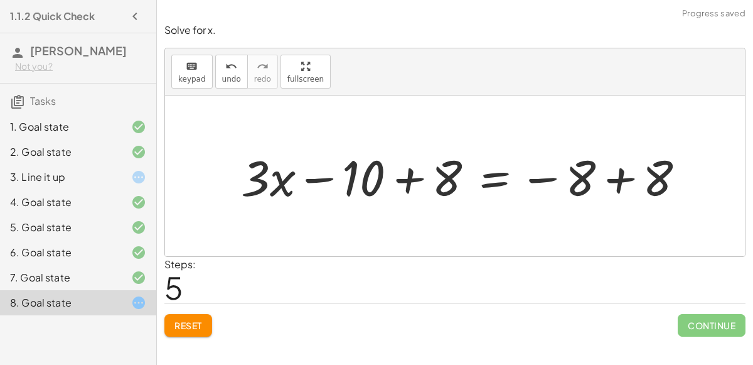
click at [405, 181] on div at bounding box center [468, 176] width 466 height 65
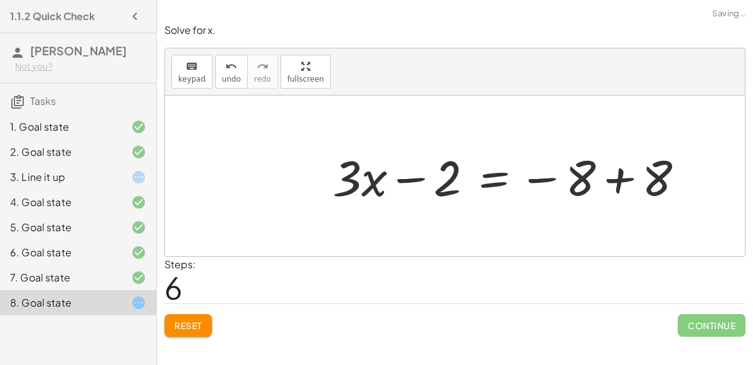
click at [616, 176] on div at bounding box center [513, 176] width 375 height 65
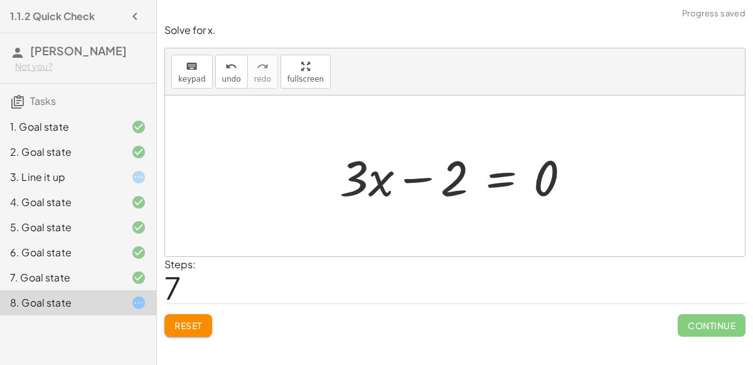
click at [505, 179] on div at bounding box center [460, 176] width 254 height 65
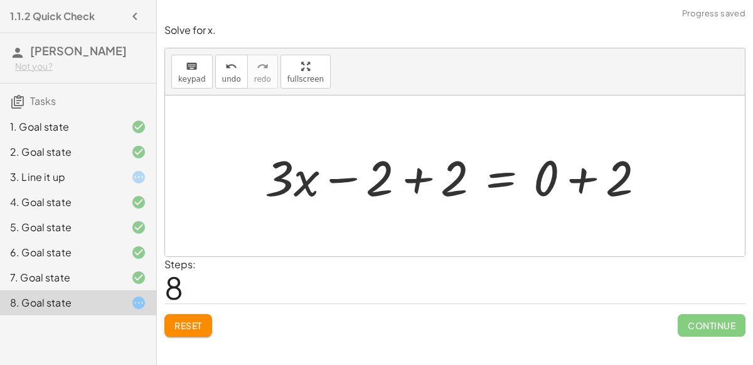
click at [422, 173] on div at bounding box center [460, 176] width 402 height 65
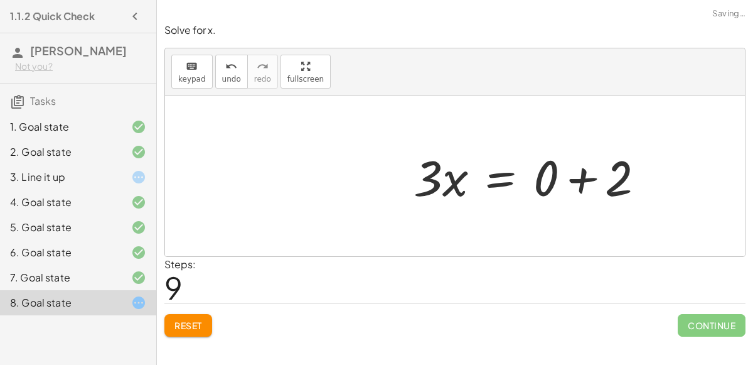
click at [582, 175] on div at bounding box center [534, 176] width 254 height 65
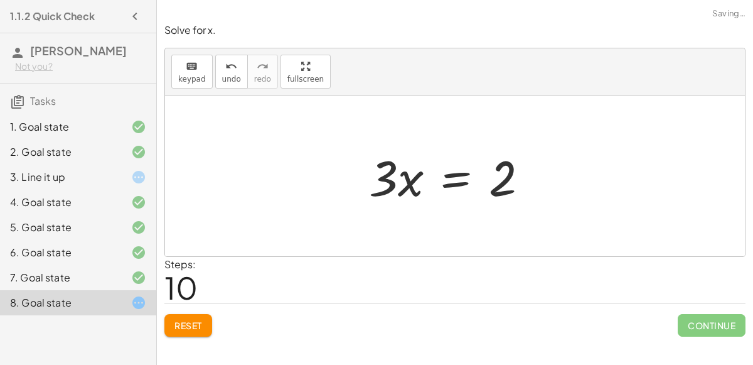
click at [435, 175] on div at bounding box center [454, 176] width 182 height 65
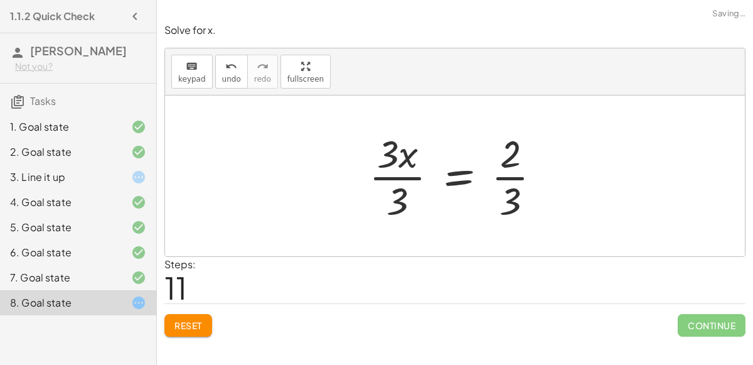
click at [402, 178] on div at bounding box center [460, 175] width 195 height 97
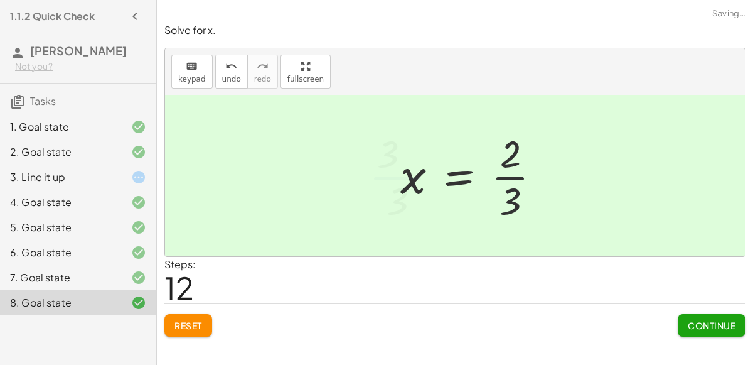
click at [499, 177] on div at bounding box center [475, 175] width 163 height 97
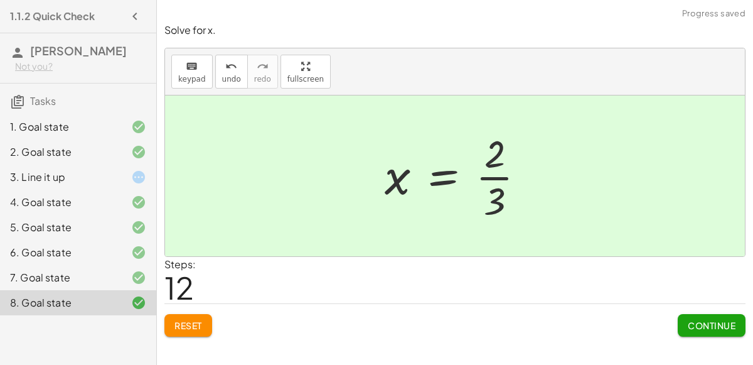
click at [720, 328] on span "Continue" at bounding box center [712, 324] width 48 height 11
